Goal: Task Accomplishment & Management: Use online tool/utility

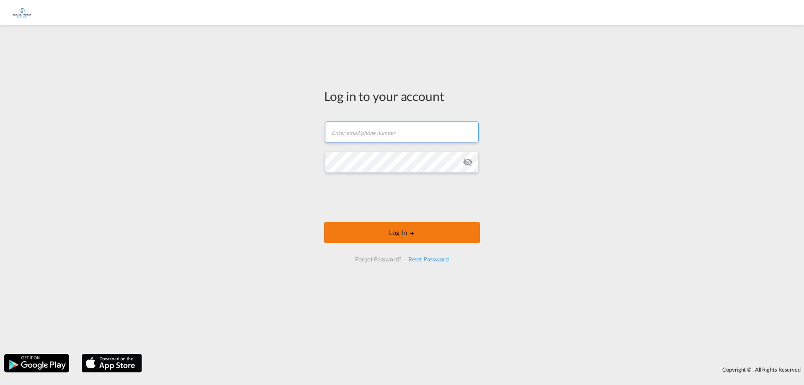
type input "[EMAIL_ADDRESS][DOMAIN_NAME]"
click at [380, 214] on iframe at bounding box center [401, 197] width 127 height 33
click at [398, 234] on button "Log In" at bounding box center [402, 232] width 156 height 21
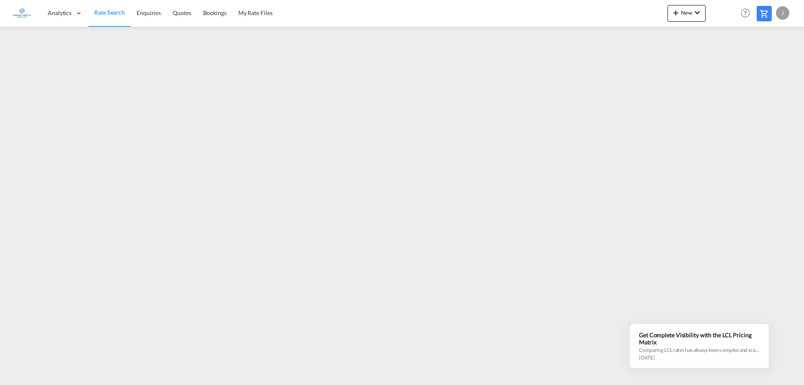
click at [786, 13] on div "J" at bounding box center [782, 12] width 13 height 13
click at [764, 63] on button "Logout" at bounding box center [773, 64] width 54 height 17
type input "[EMAIL_ADDRESS][DOMAIN_NAME]"
